Goal: Task Accomplishment & Management: Manage account settings

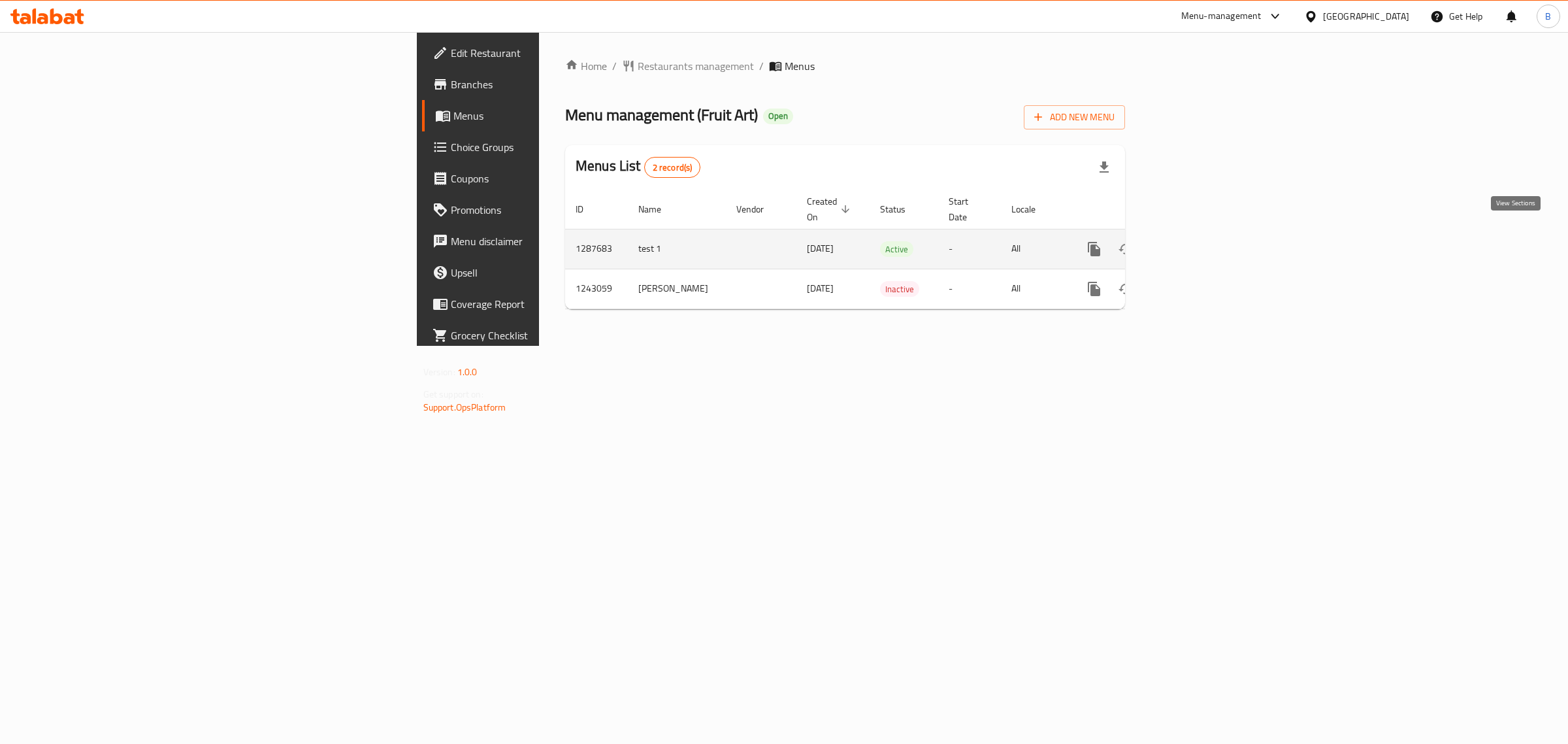
click at [1204, 234] on link "enhanced table" at bounding box center [1188, 249] width 31 height 31
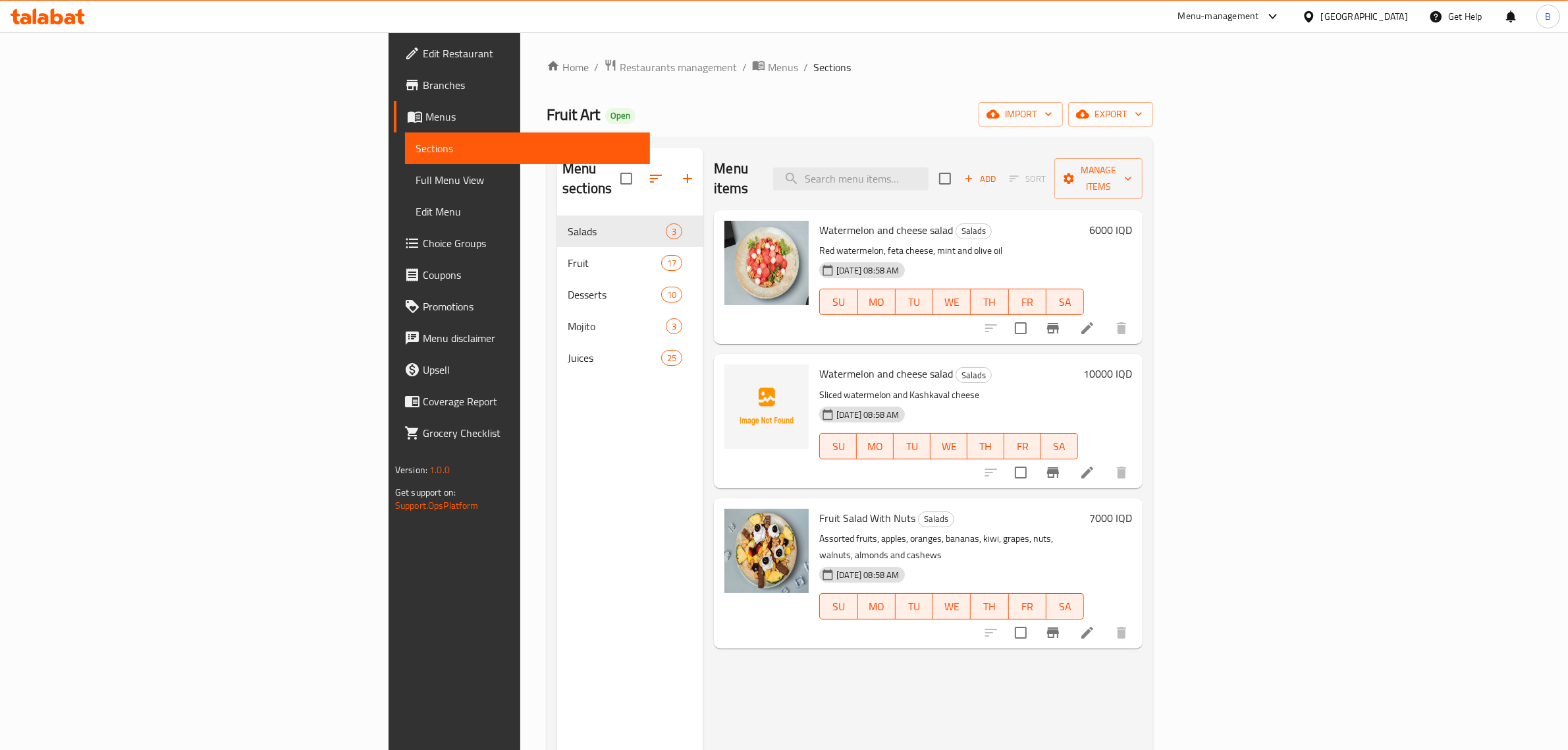
click at [423, 89] on span "Branches" at bounding box center [532, 85] width 217 height 16
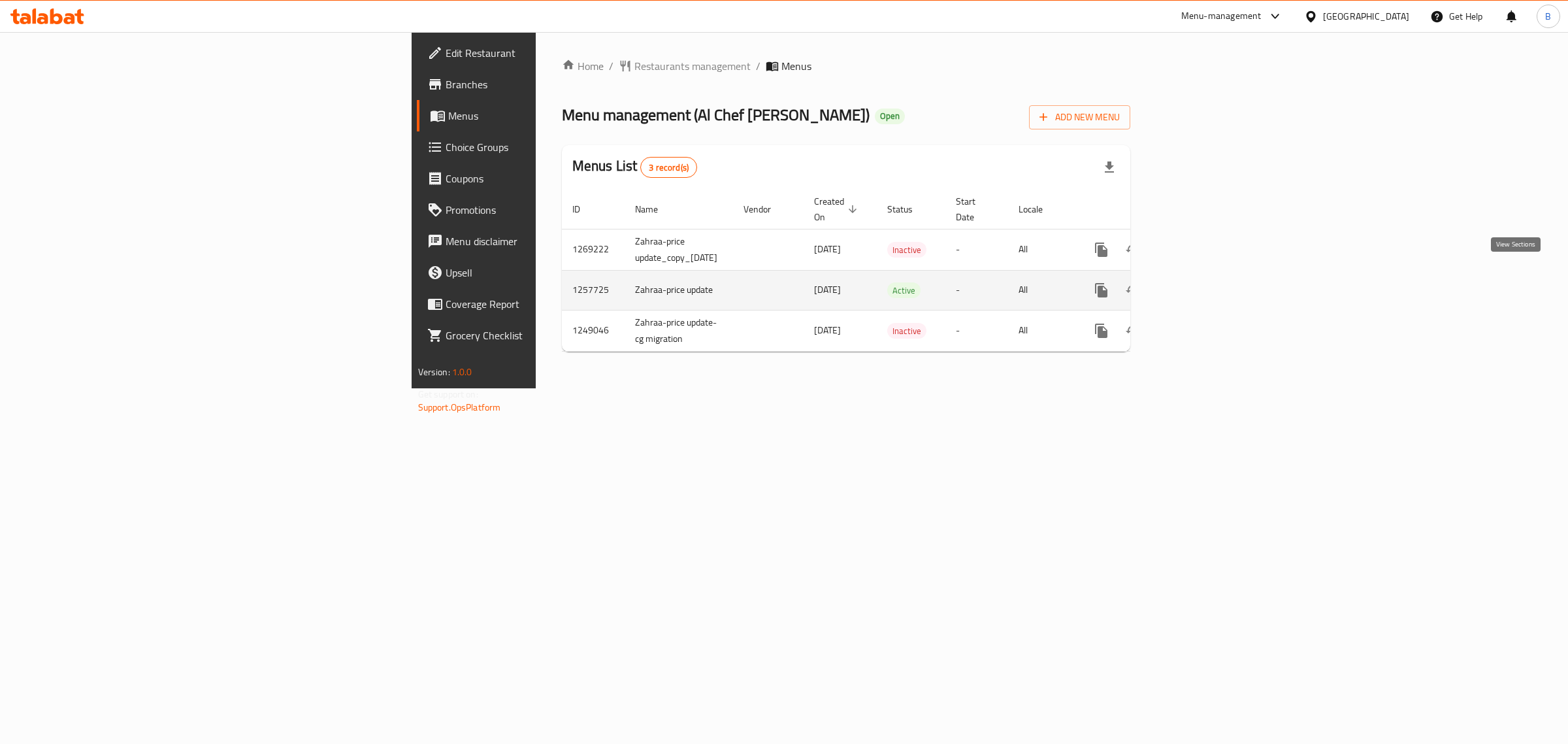
click at [1211, 282] on link "enhanced table" at bounding box center [1195, 290] width 31 height 31
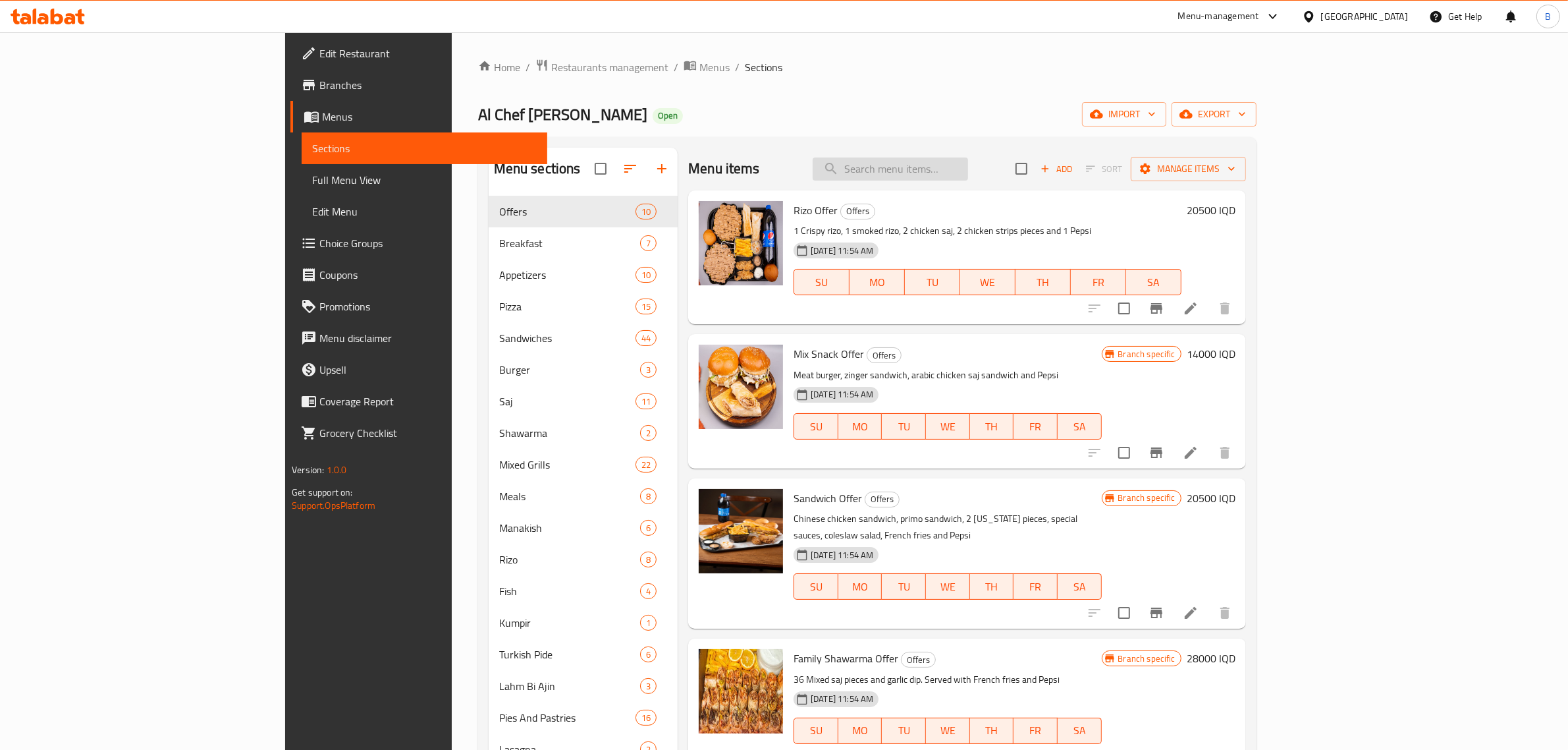
click at [968, 172] on input "search" at bounding box center [891, 169] width 155 height 23
type input "شاورما"
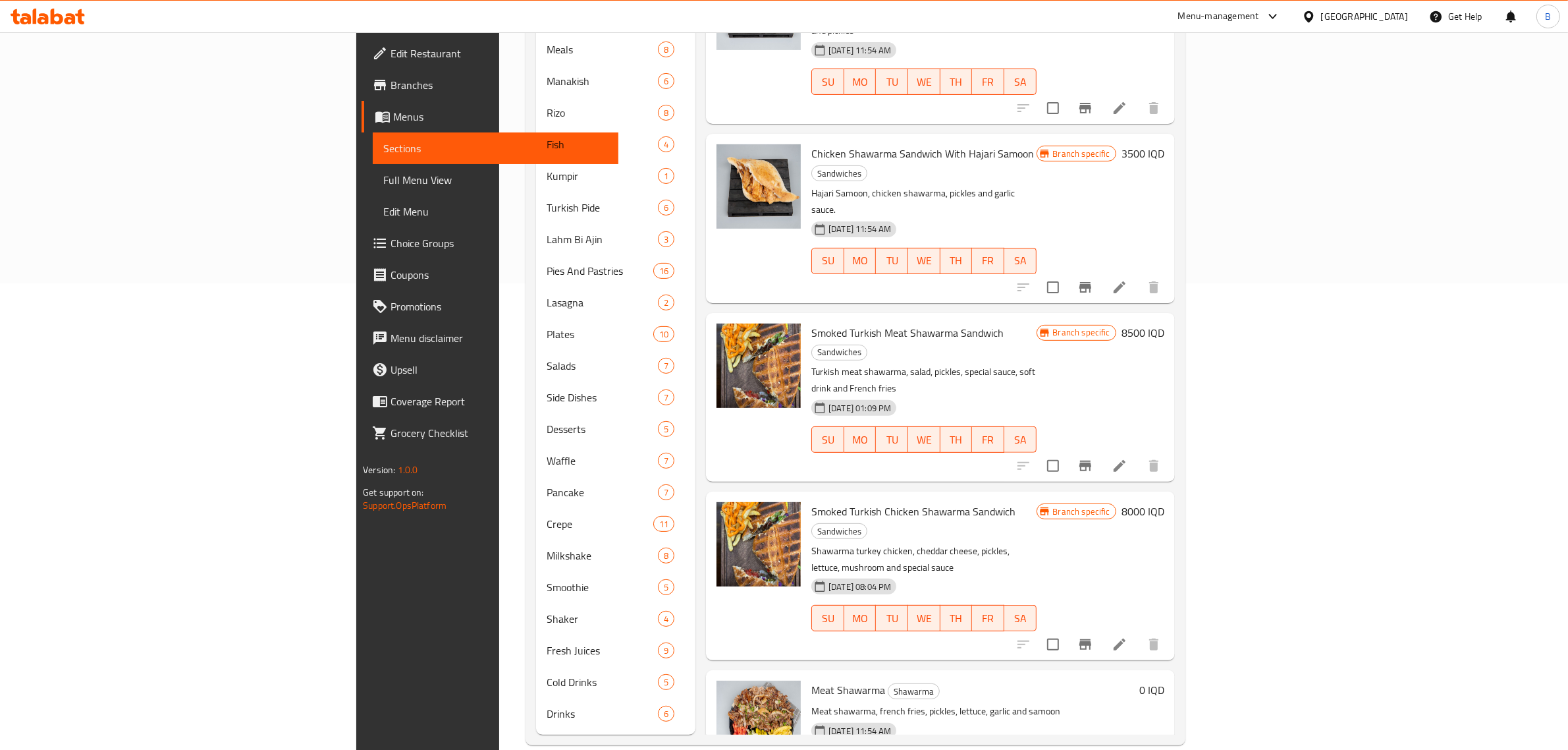
scroll to position [746, 0]
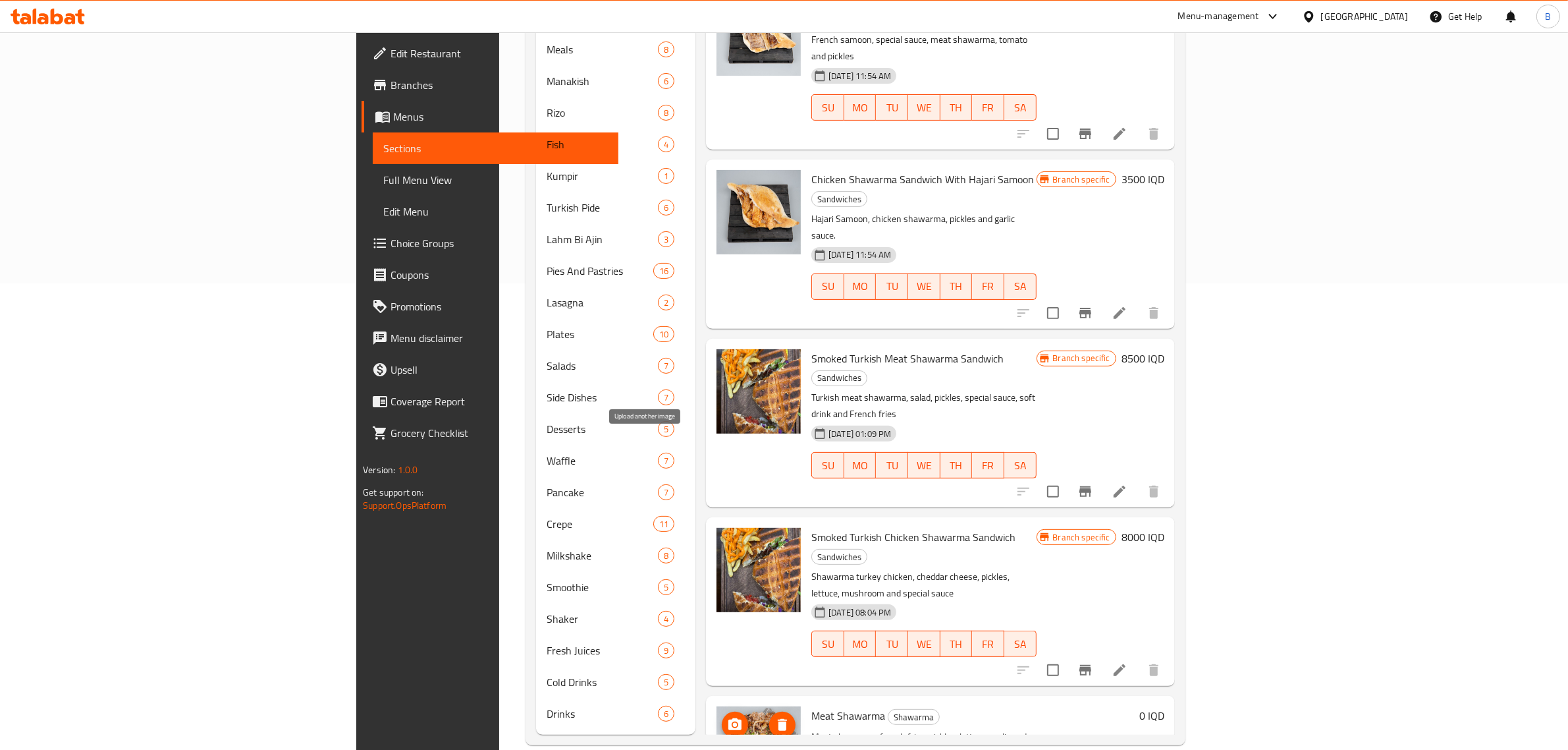
click at [728, 718] on icon "upload picture" at bounding box center [734, 724] width 13 height 12
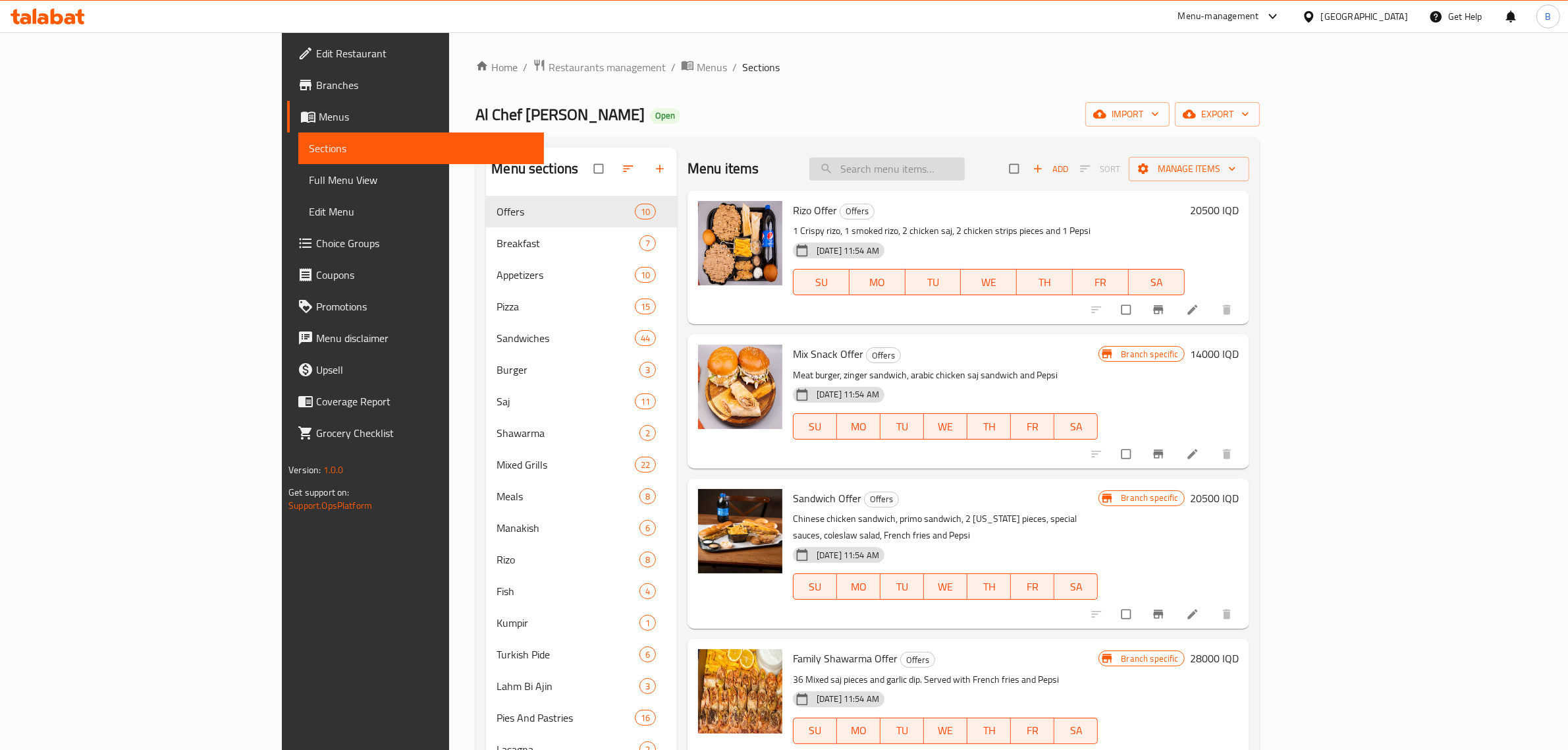
click at [919, 163] on input "search" at bounding box center [887, 169] width 155 height 23
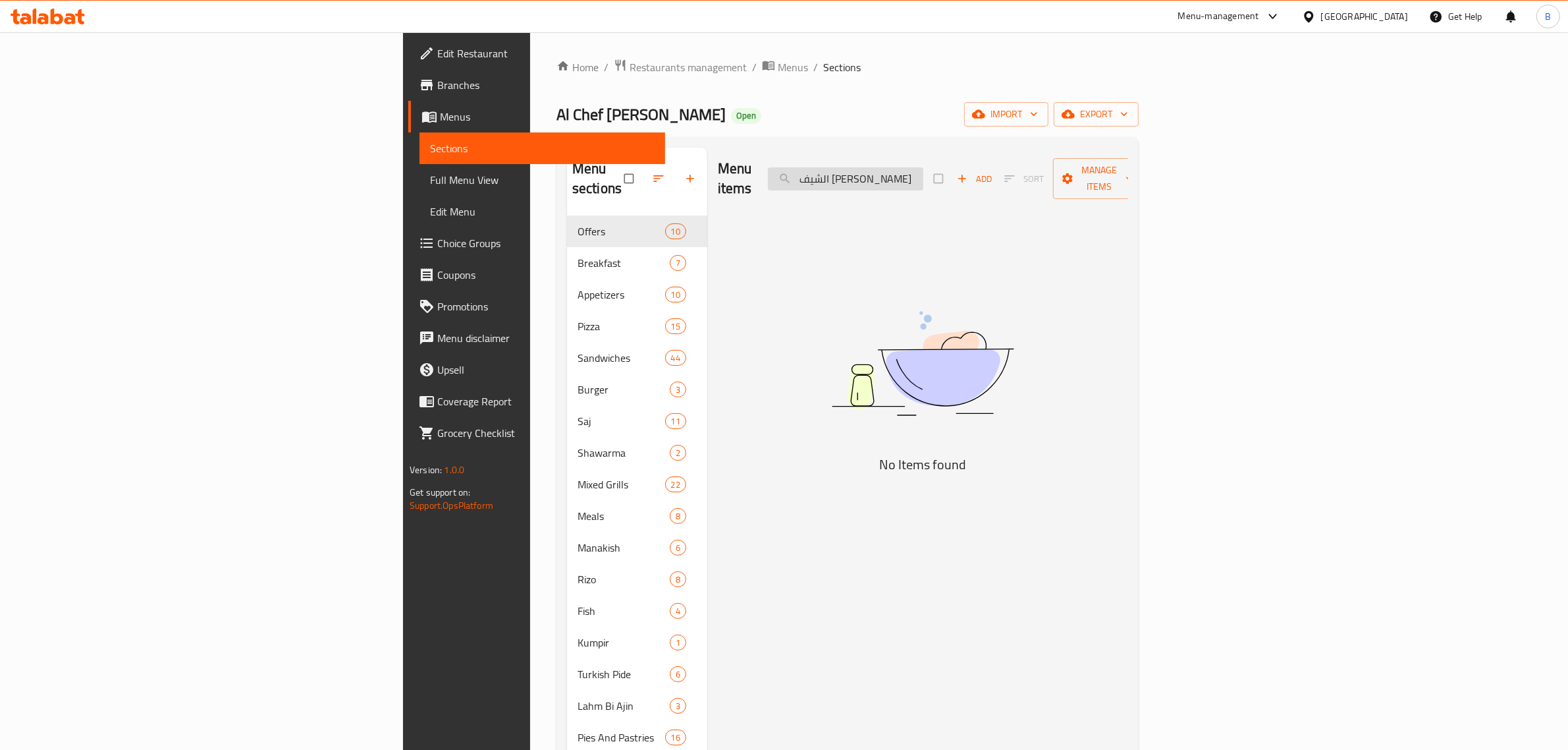
click at [923, 167] on input "الشيف علي اللامي" at bounding box center [845, 178] width 155 height 23
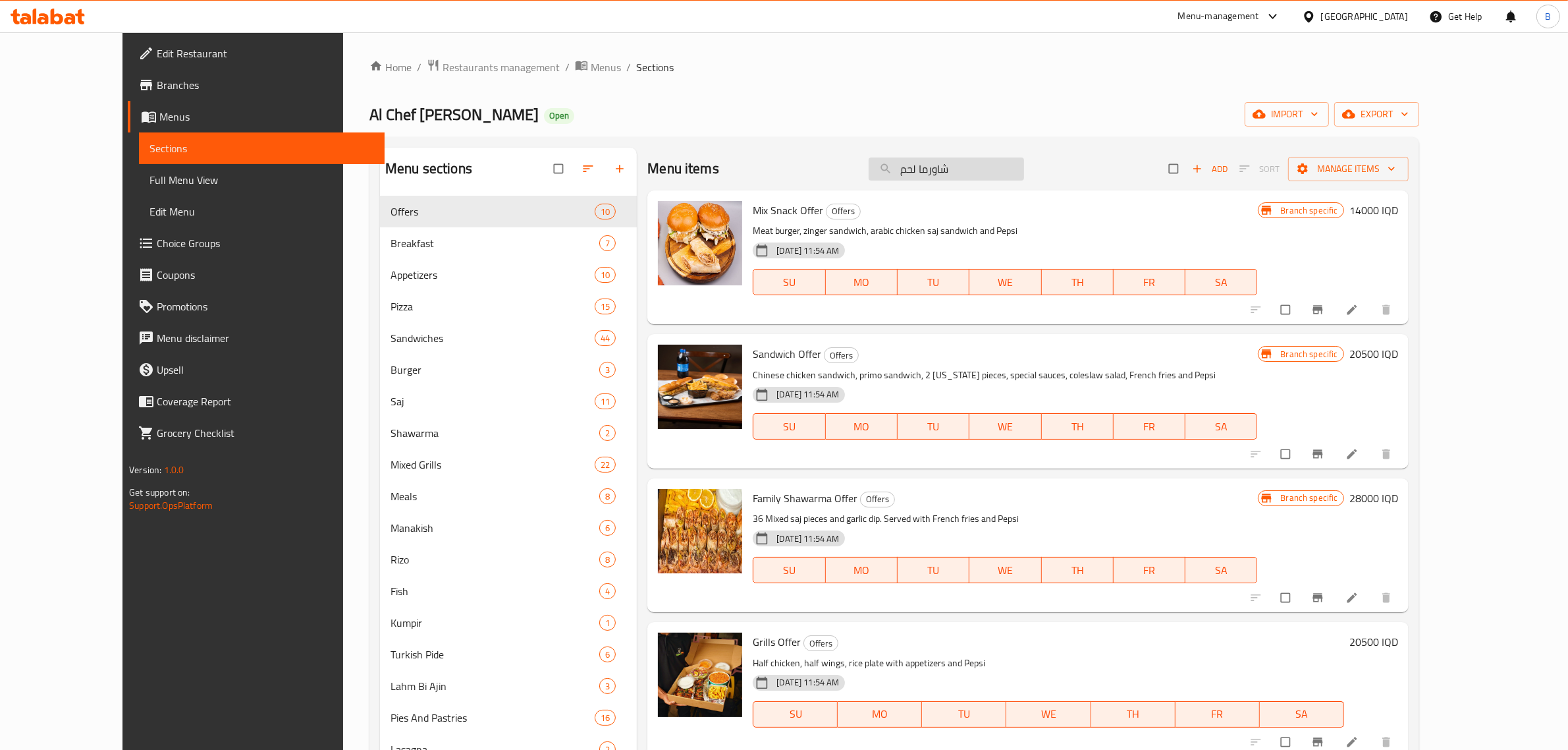
type input "شاورما لحم"
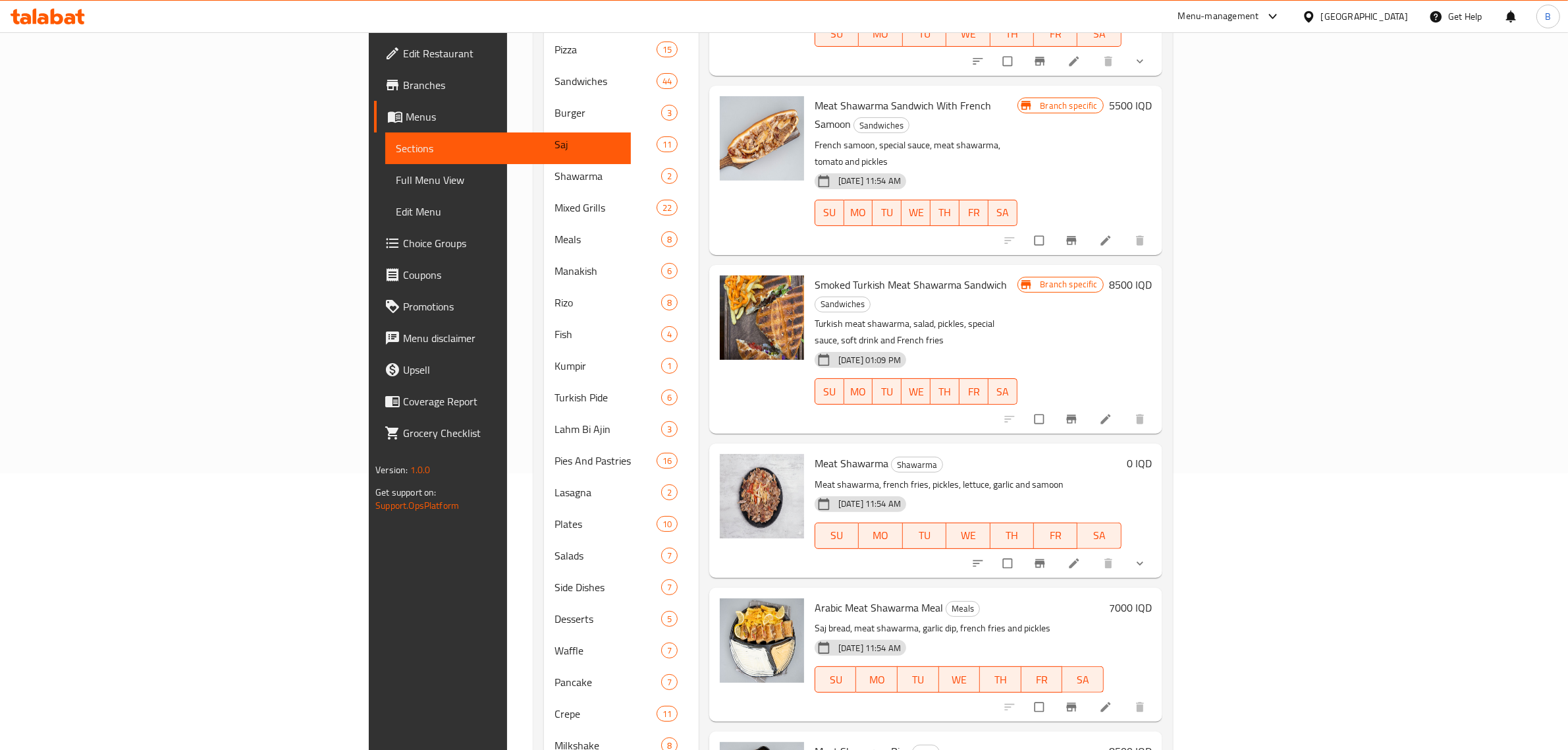
scroll to position [411, 0]
